Goal: Information Seeking & Learning: Learn about a topic

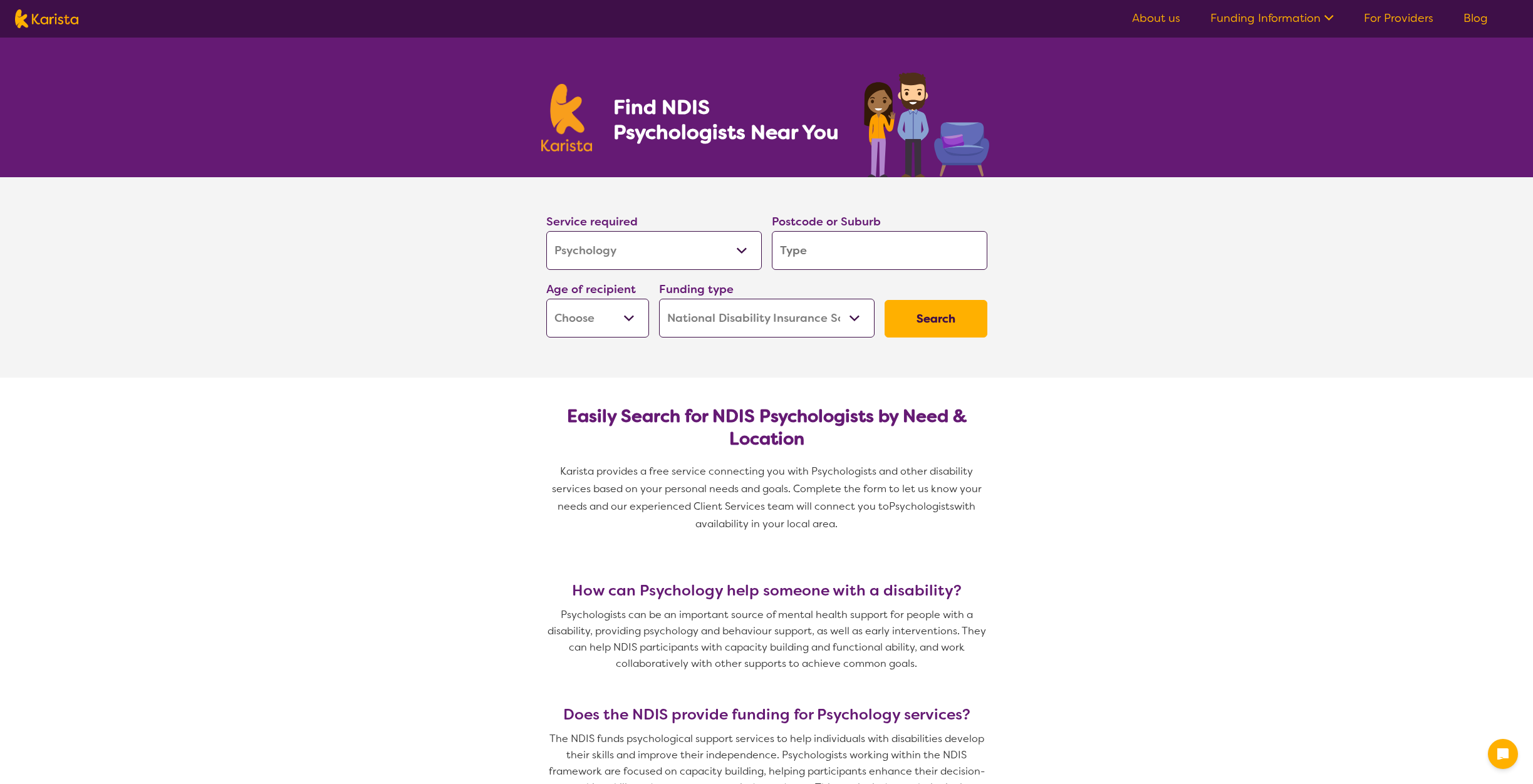
select select "Psychology"
select select "NDIS"
select select "Psychology"
select select "NDIS"
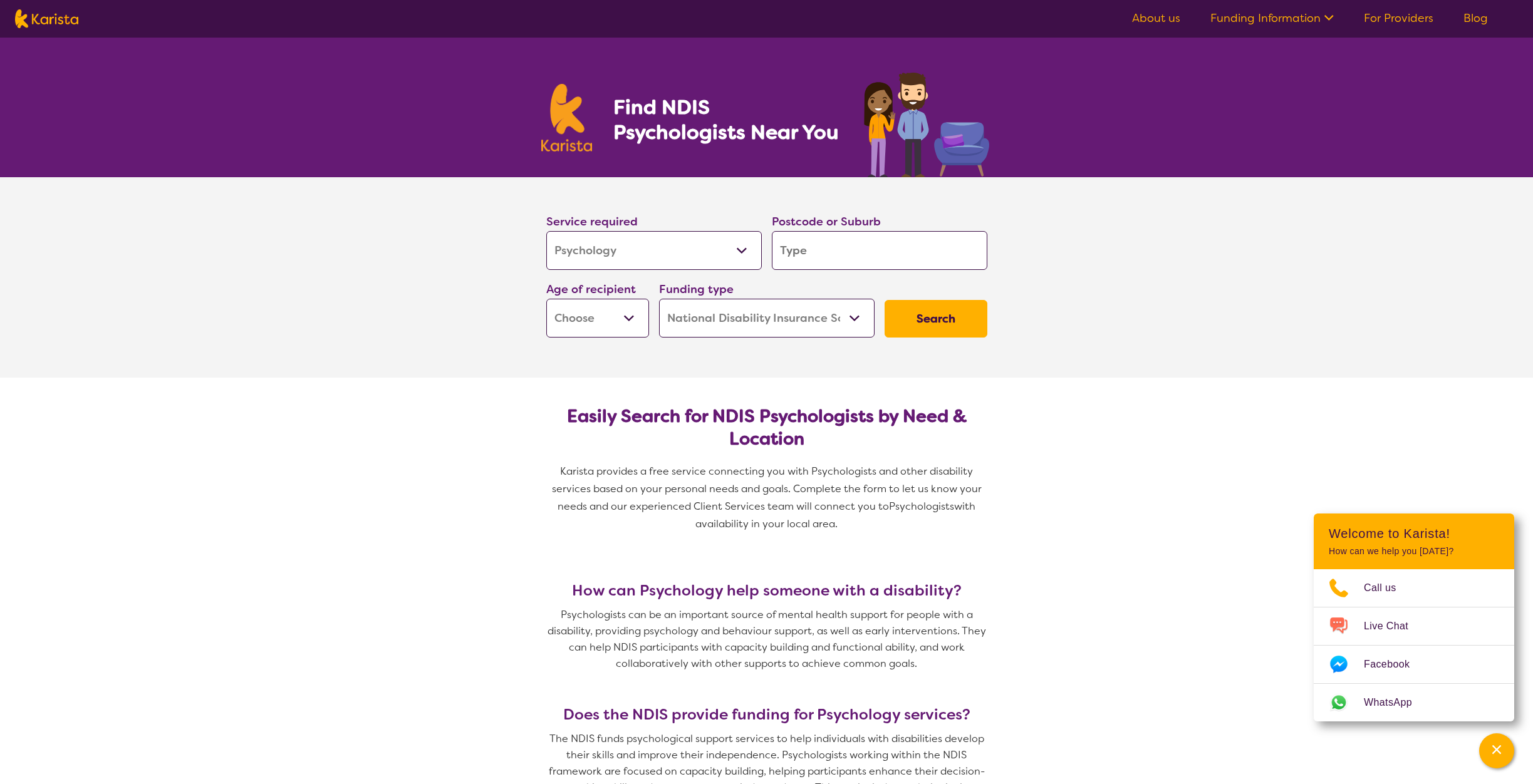
type input "3"
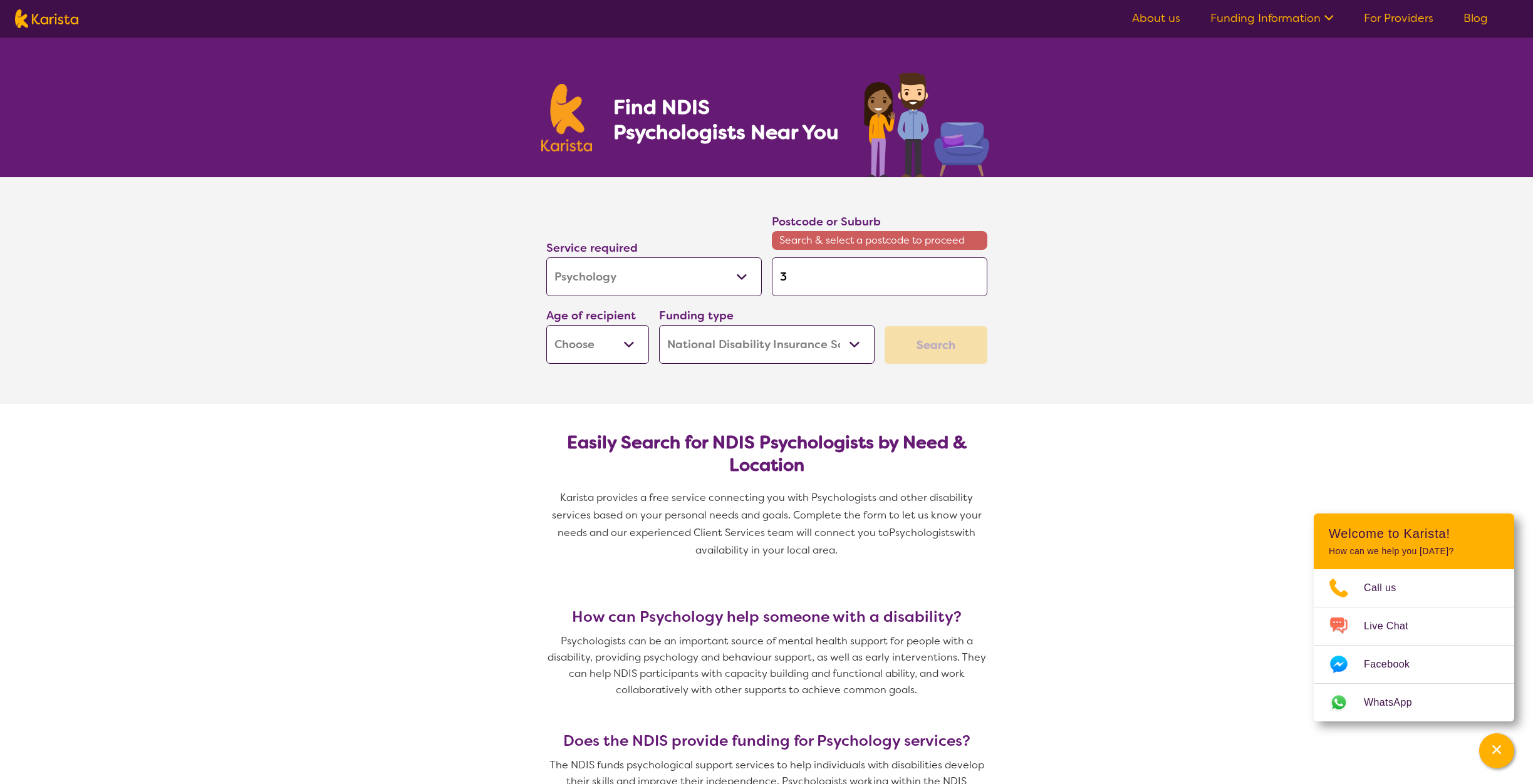
type input "39"
type input "396"
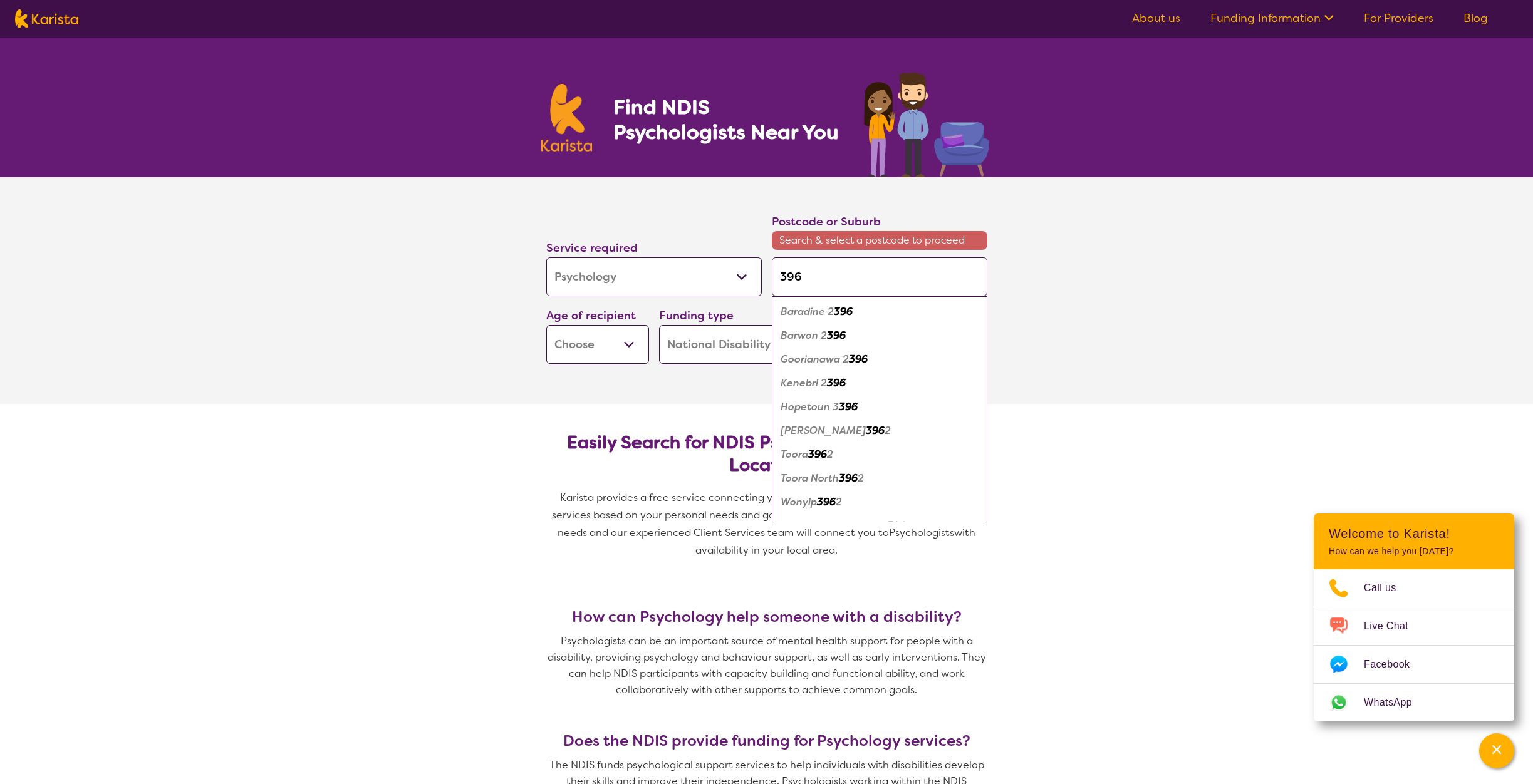
type input "39"
type input "397"
type input "3977"
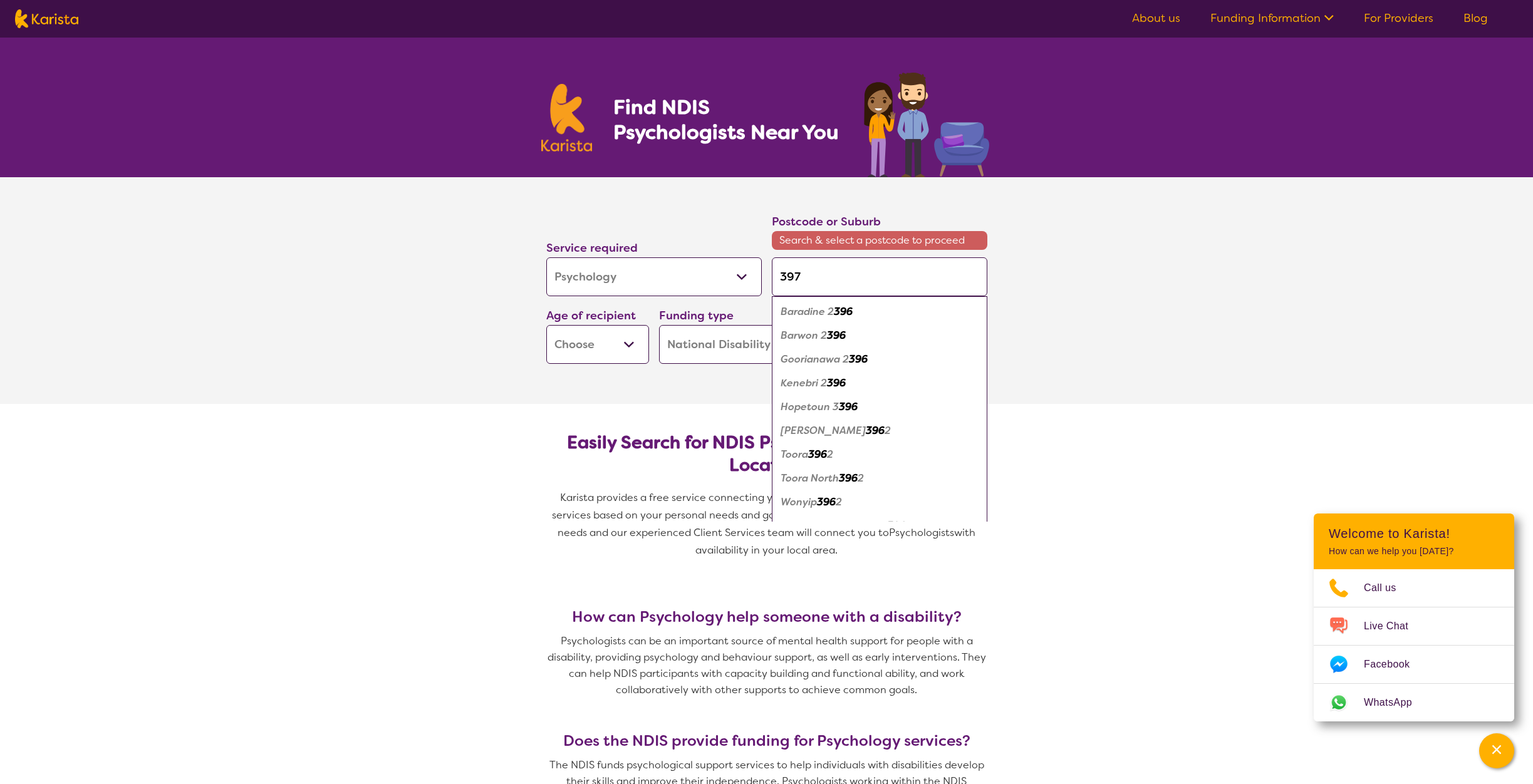
type input "3977"
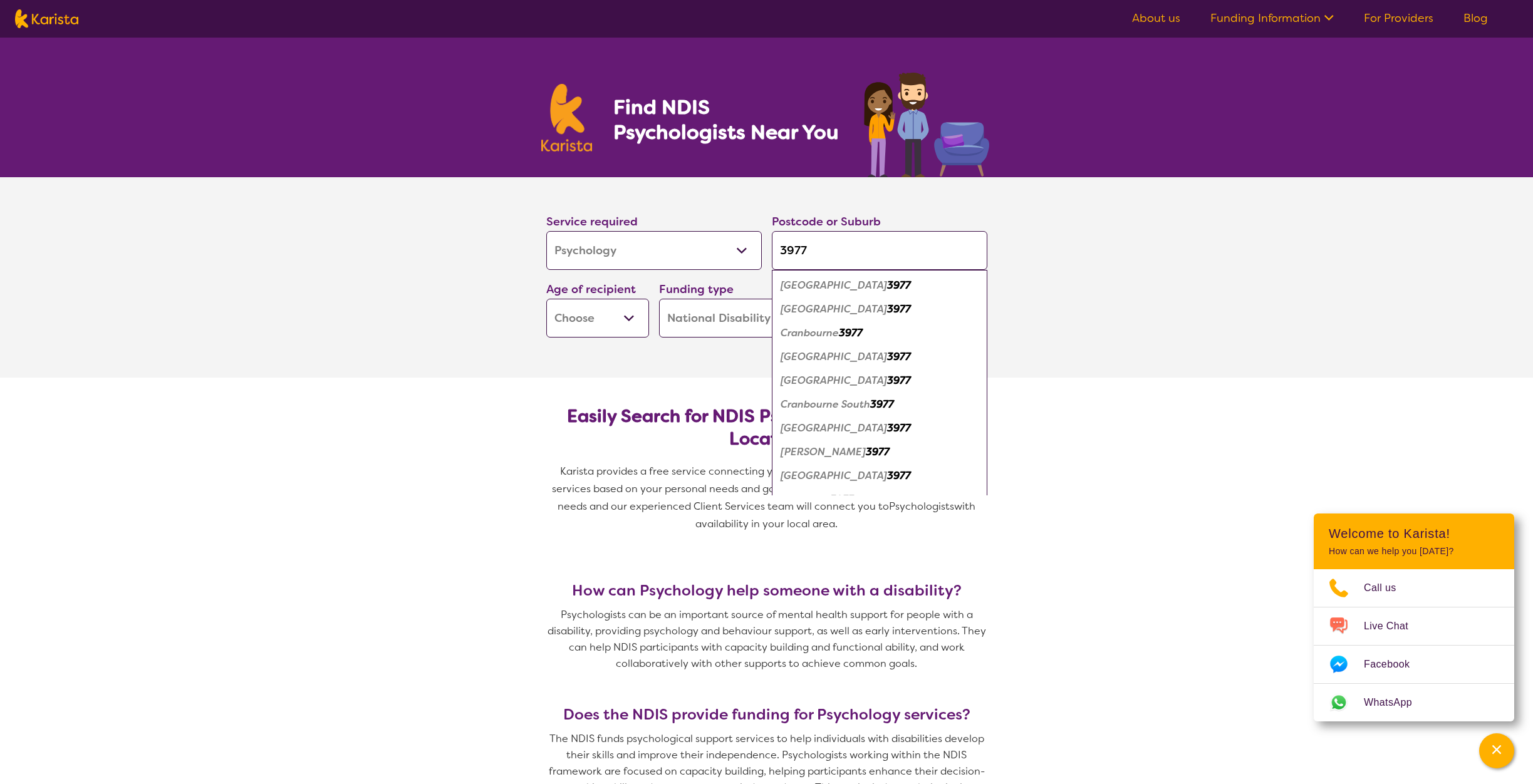
type input "3977"
click at [844, 387] on div "Cranbourne North 3977" at bounding box center [879, 380] width 203 height 24
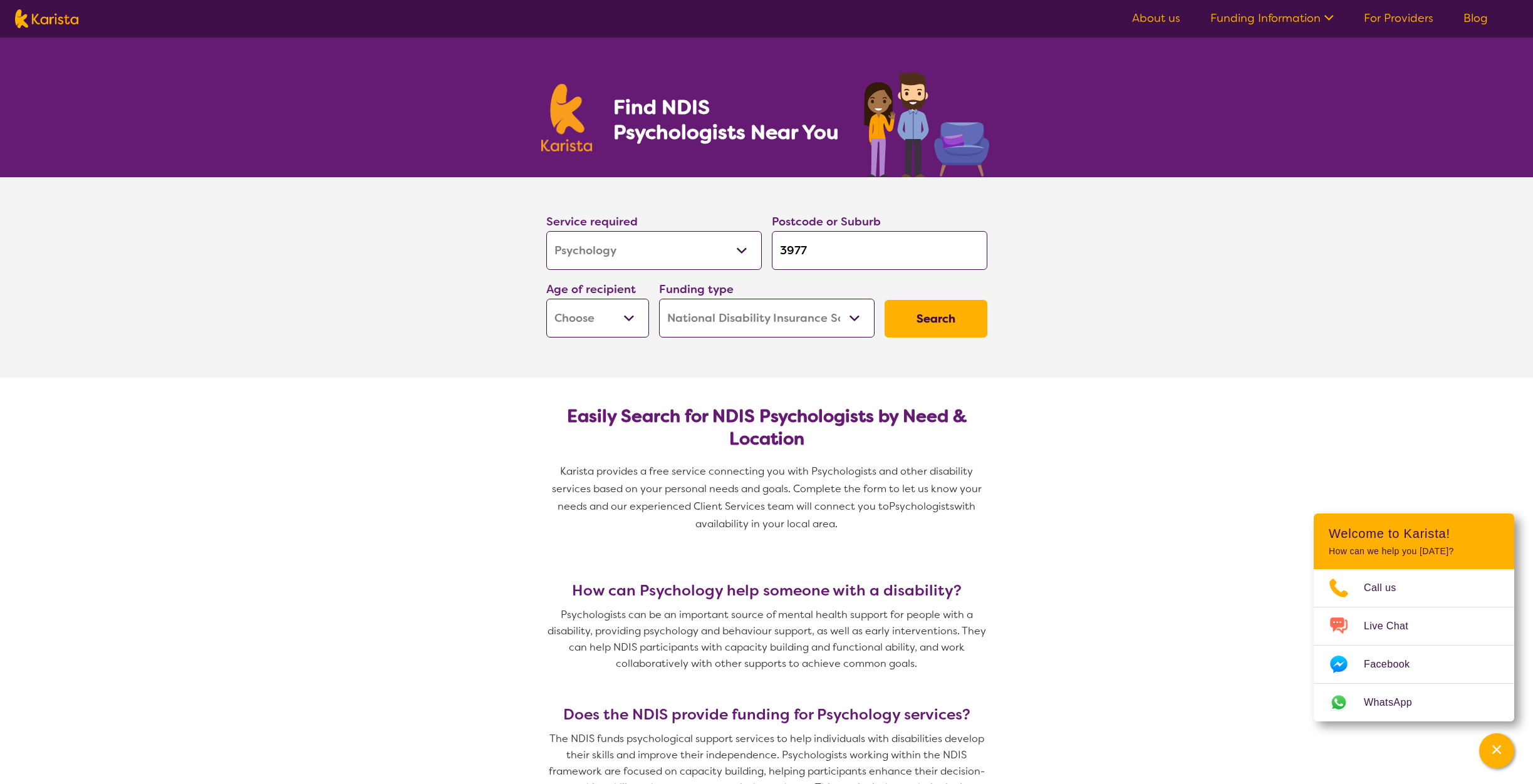
click at [547, 299] on select "Early Childhood - 0 to 9 Child - 10 to 11 Adolescent - 12 to 17 Adult - 18 to 6…" at bounding box center [598, 318] width 103 height 39
select select "AD"
click option "Adult - 18 to 64" at bounding box center [0, 0] width 0 height 0
select select "AD"
click at [659, 299] on select "Home Care Package (HCP) National Disability Insurance Scheme (NDIS) I don't know" at bounding box center [767, 318] width 216 height 39
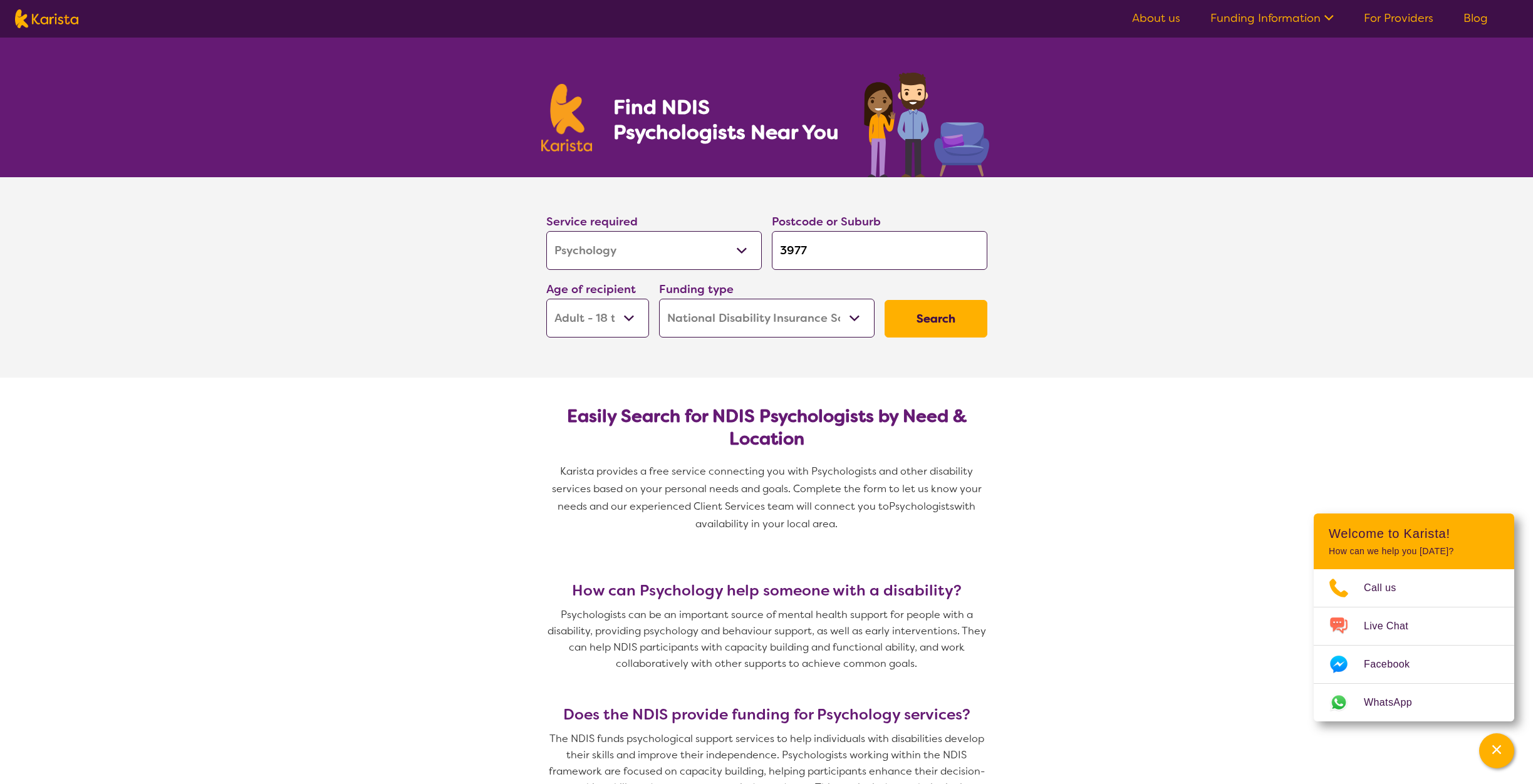
click option "National Disability Insurance Scheme (NDIS)" at bounding box center [0, 0] width 0 height 0
click at [917, 312] on button "Search" at bounding box center [936, 318] width 103 height 38
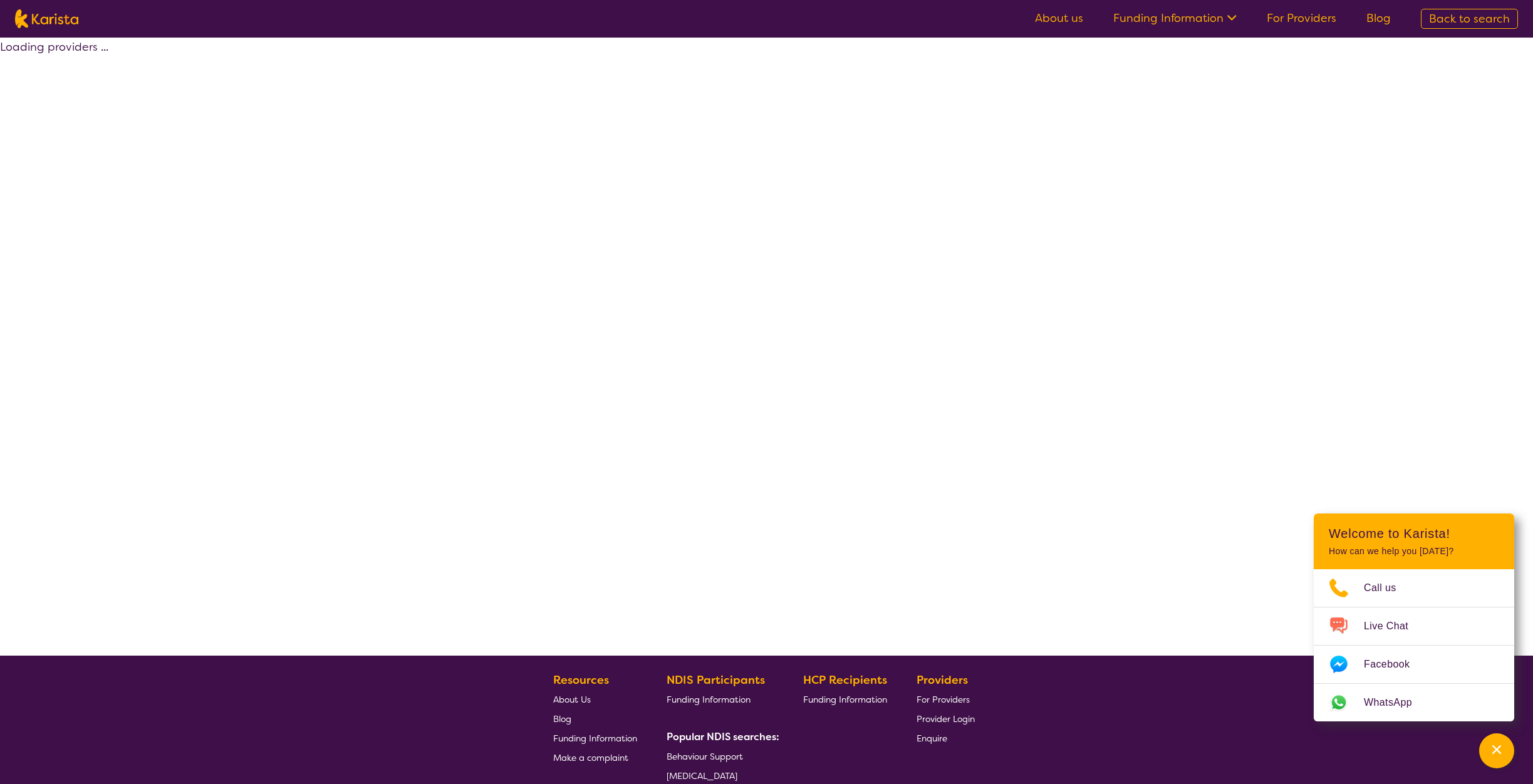
select select "by_score"
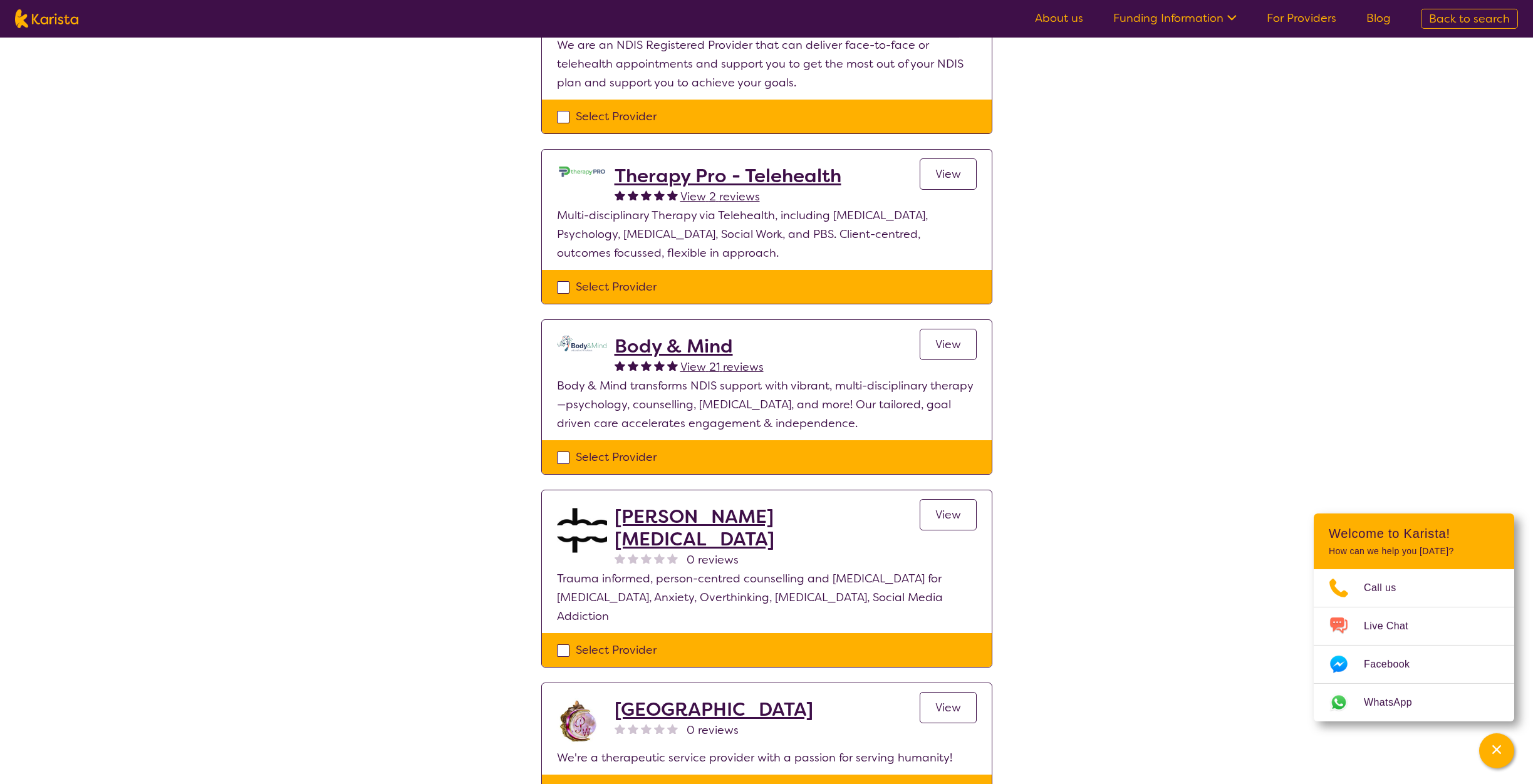
scroll to position [319, 0]
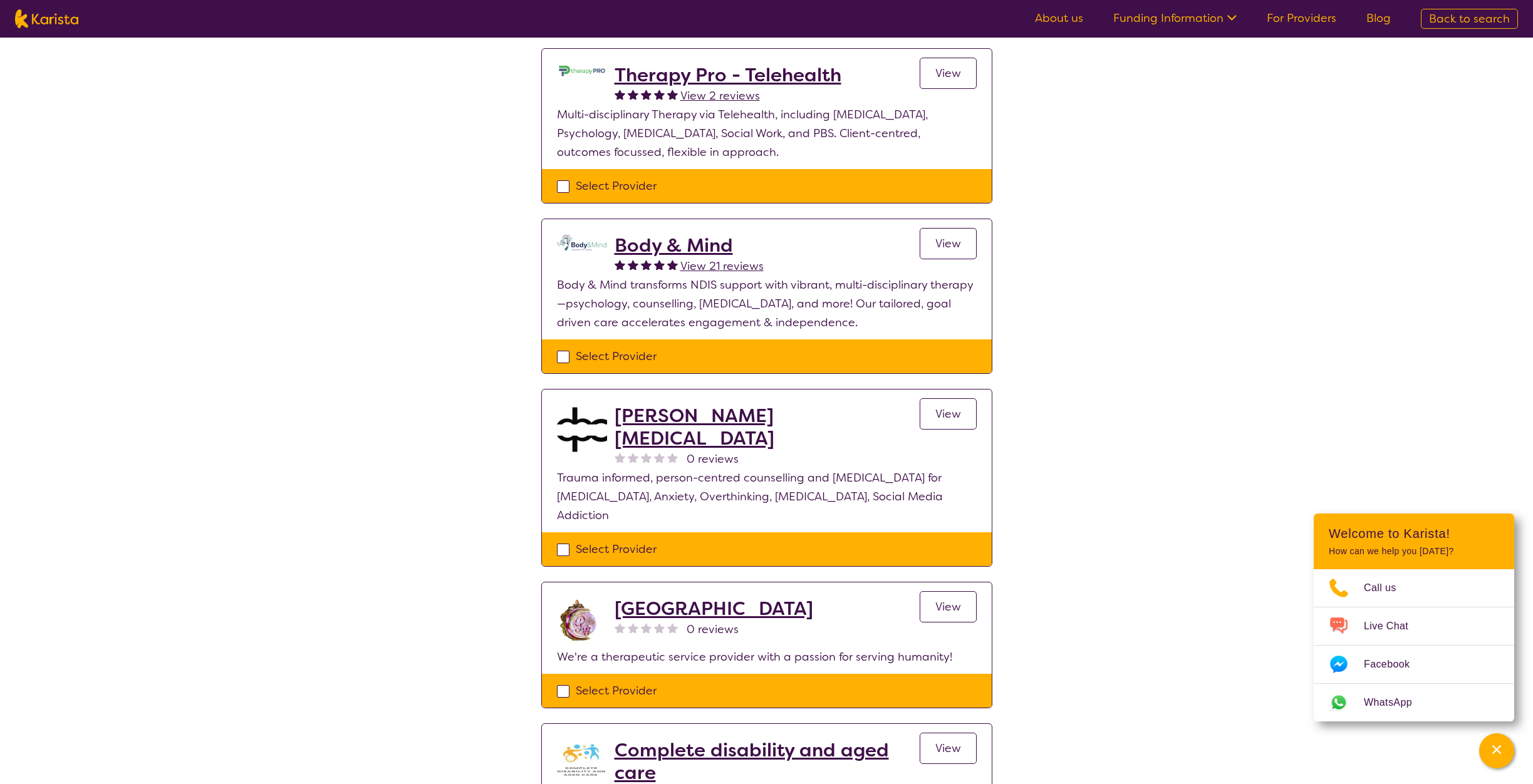
click at [700, 245] on h2 "Body & Mind" at bounding box center [689, 245] width 150 height 22
